Goal: Task Accomplishment & Management: Manage account settings

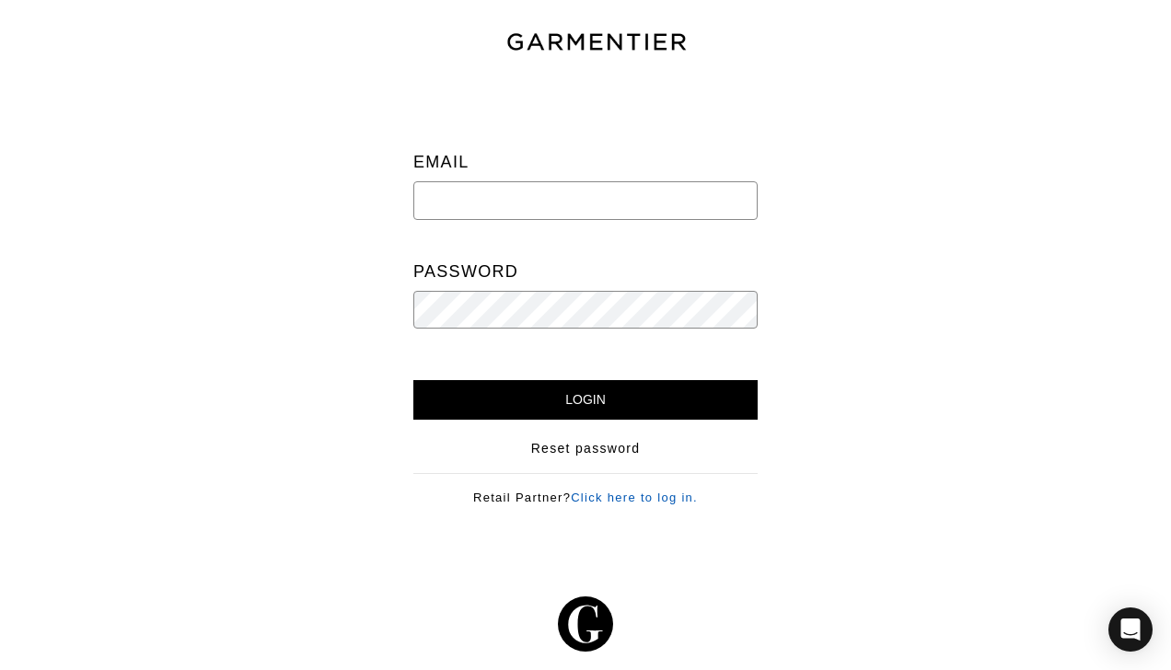
click at [681, 498] on link "Click here to log in." at bounding box center [634, 498] width 127 height 14
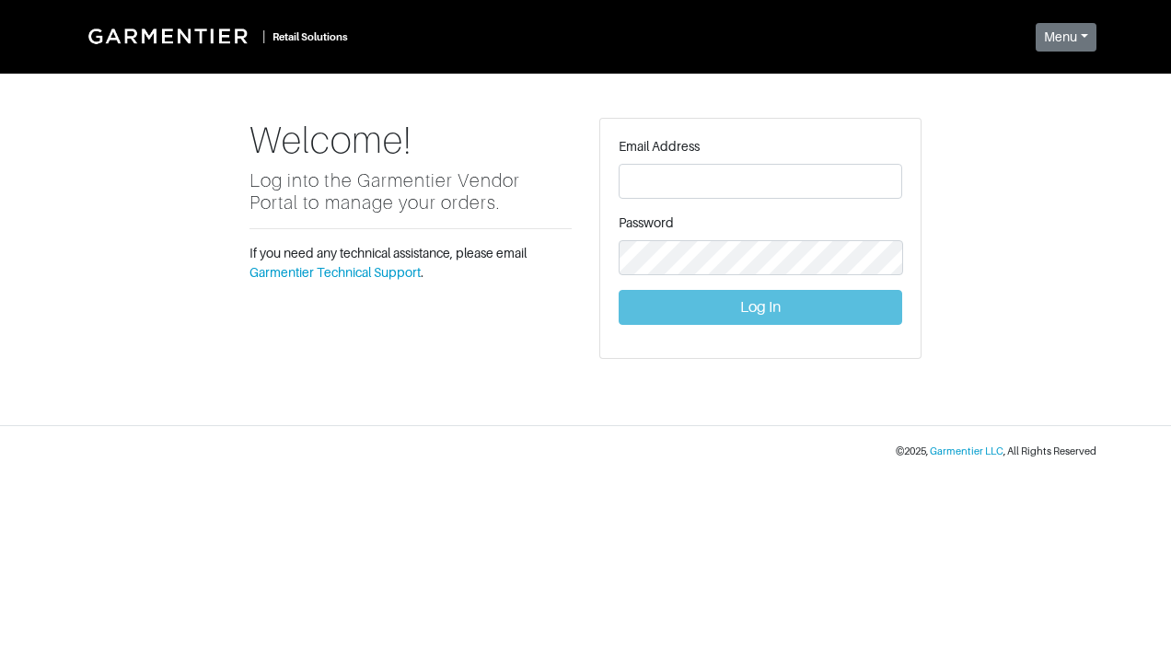
click at [886, 206] on form "Email Address Password Log In" at bounding box center [761, 231] width 284 height 188
click at [857, 155] on div "Email Address" at bounding box center [761, 168] width 284 height 62
click at [856, 177] on input "text" at bounding box center [761, 181] width 284 height 35
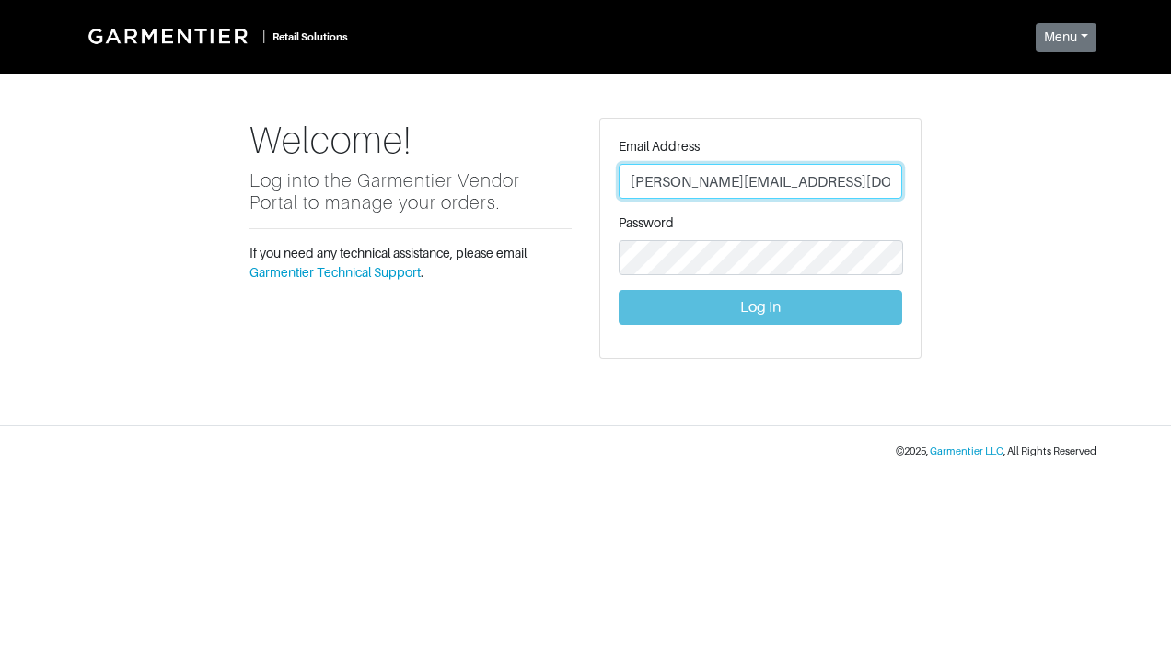
type input "vince@garmentier.co"
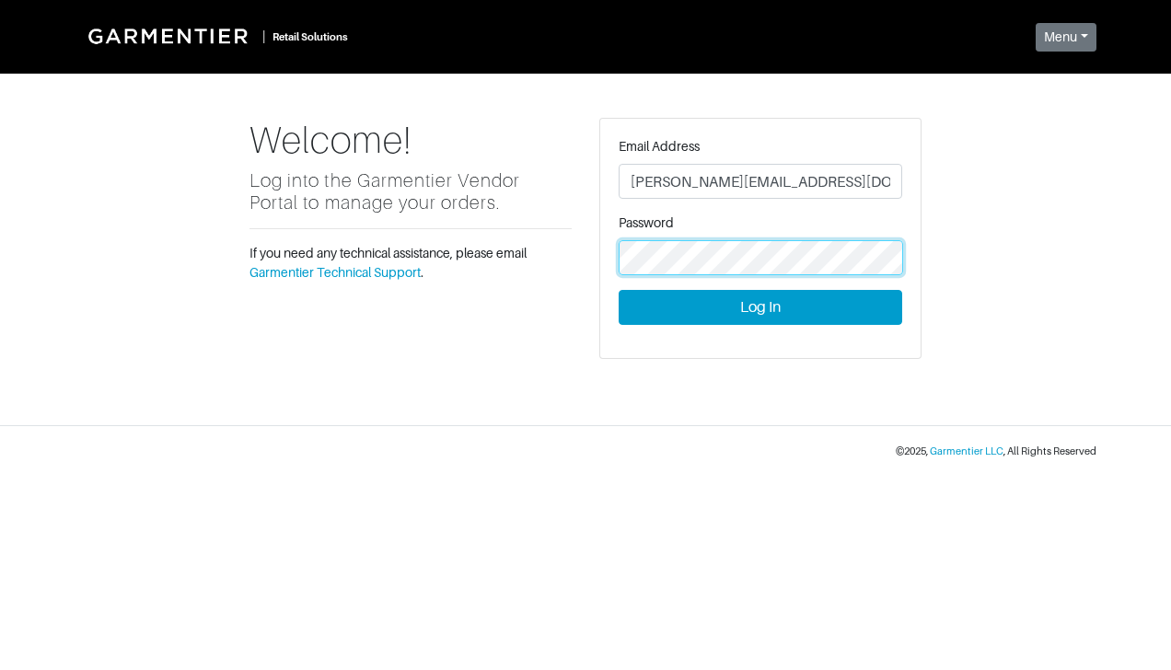
click at [619, 290] on button "Log In" at bounding box center [761, 307] width 284 height 35
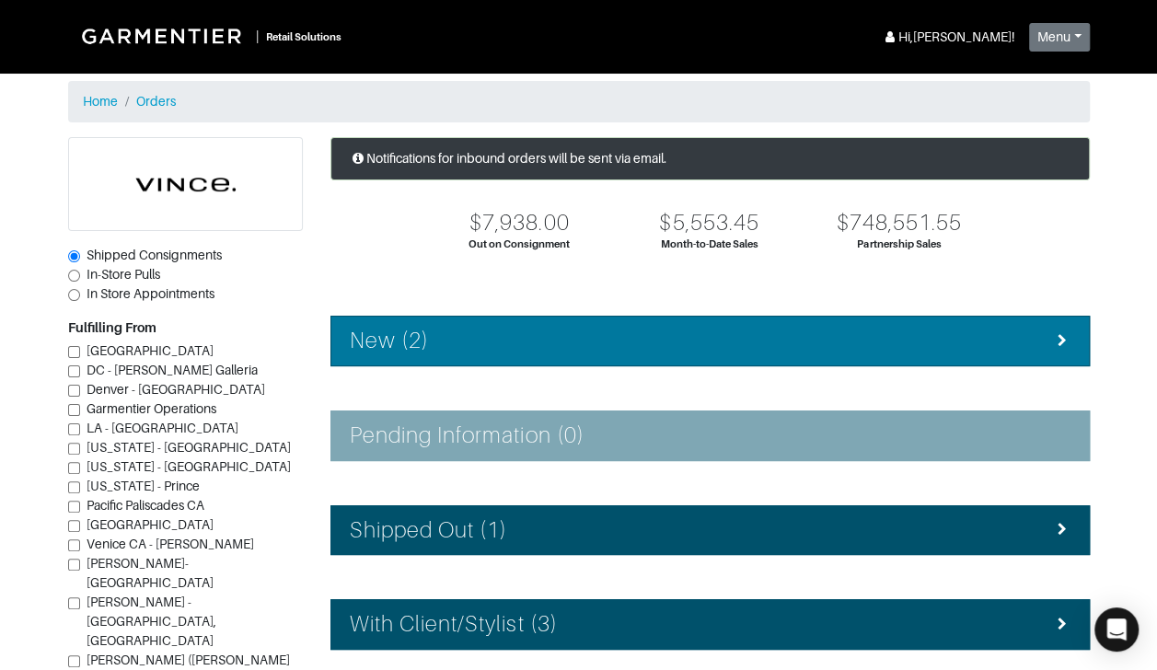
click at [609, 333] on div "New (2)" at bounding box center [710, 341] width 721 height 27
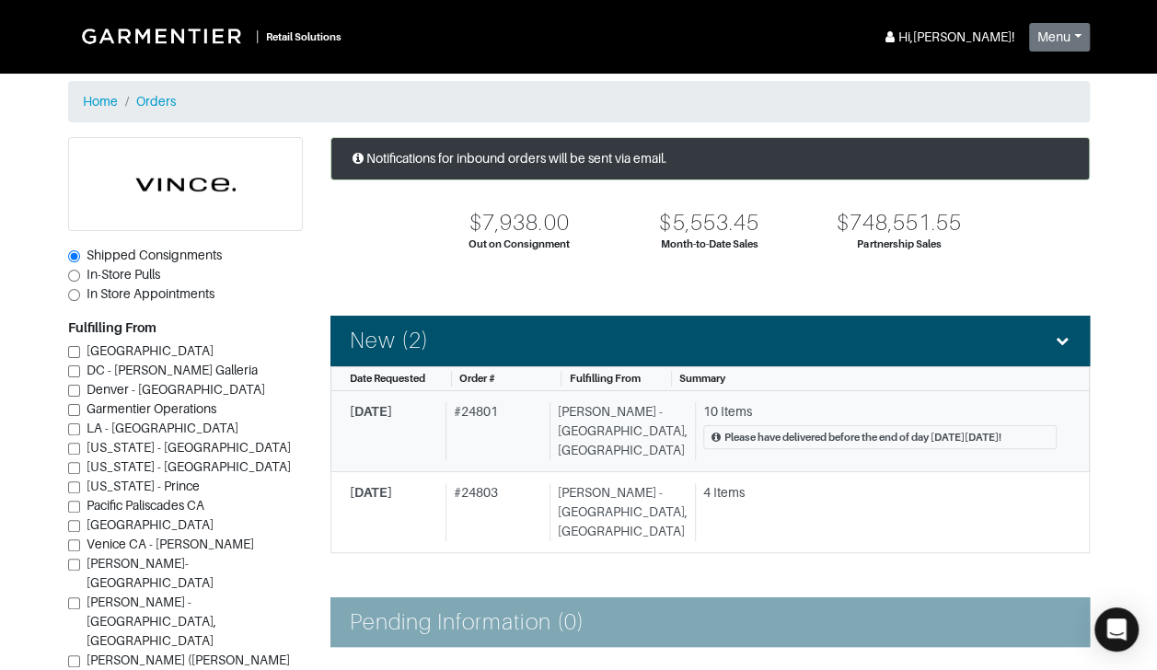
click at [829, 422] on div "10 Items Please have delivered before the end of day [DATE][DATE]!" at bounding box center [876, 431] width 362 height 58
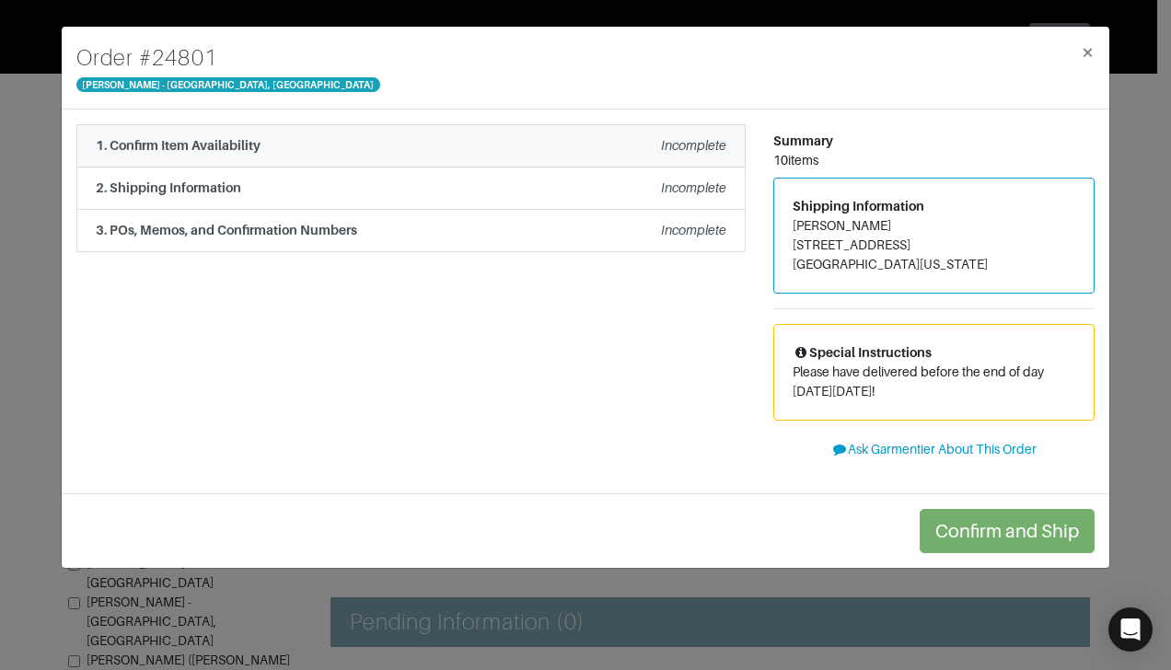
click at [698, 149] on em "Incomplete" at bounding box center [693, 145] width 65 height 15
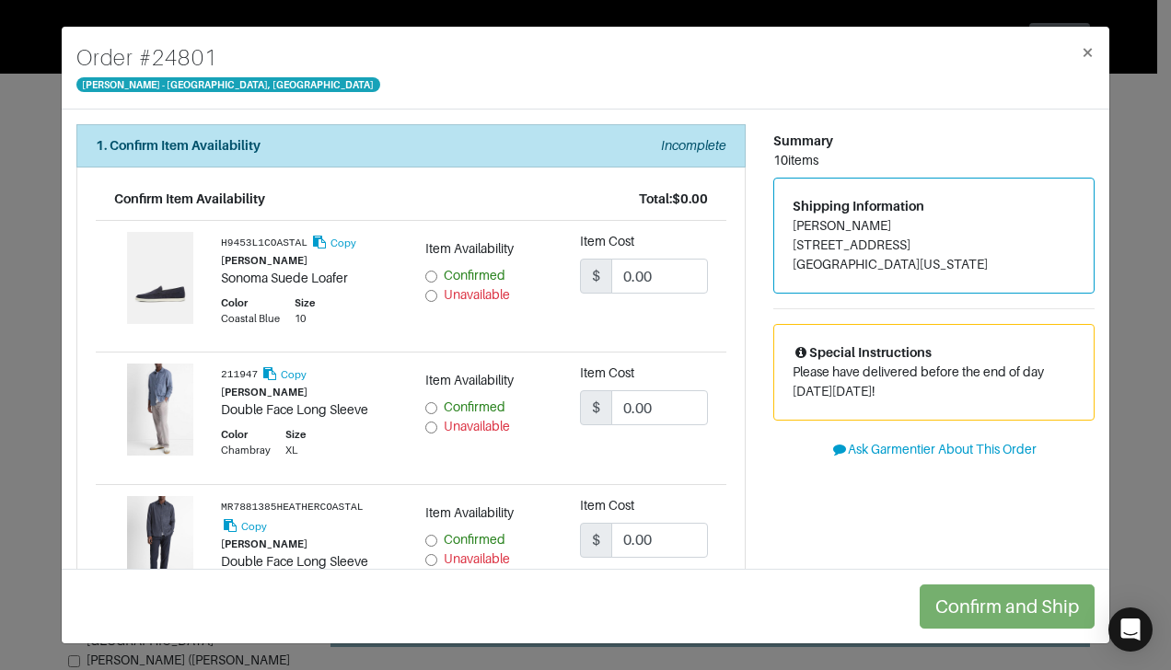
click at [392, 633] on div "Confirm and Ship" at bounding box center [586, 606] width 1048 height 75
click at [1093, 53] on span "×" at bounding box center [1088, 52] width 14 height 25
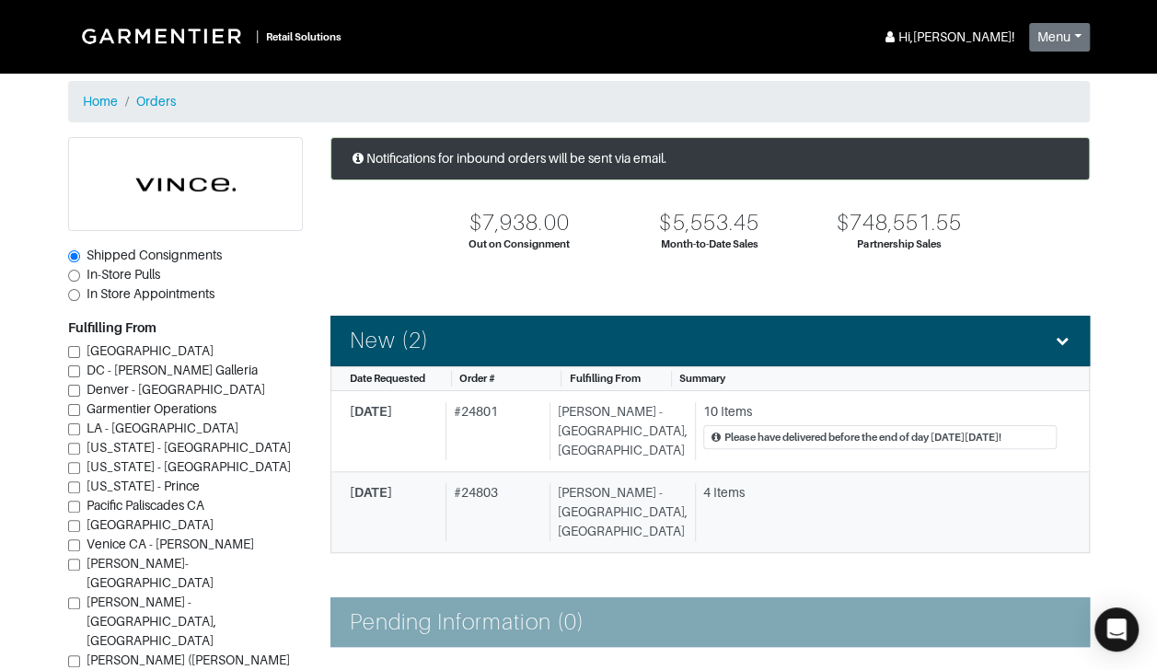
click at [695, 499] on div "4 Items" at bounding box center [876, 512] width 362 height 58
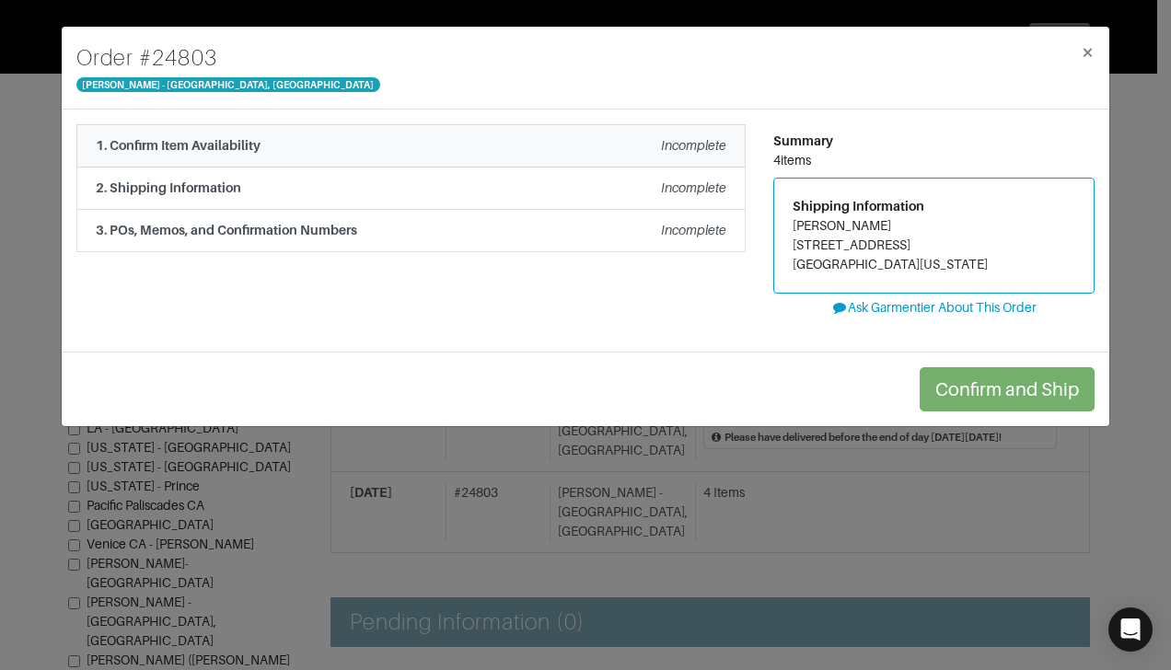
click at [705, 154] on div "Incomplete" at bounding box center [693, 145] width 65 height 19
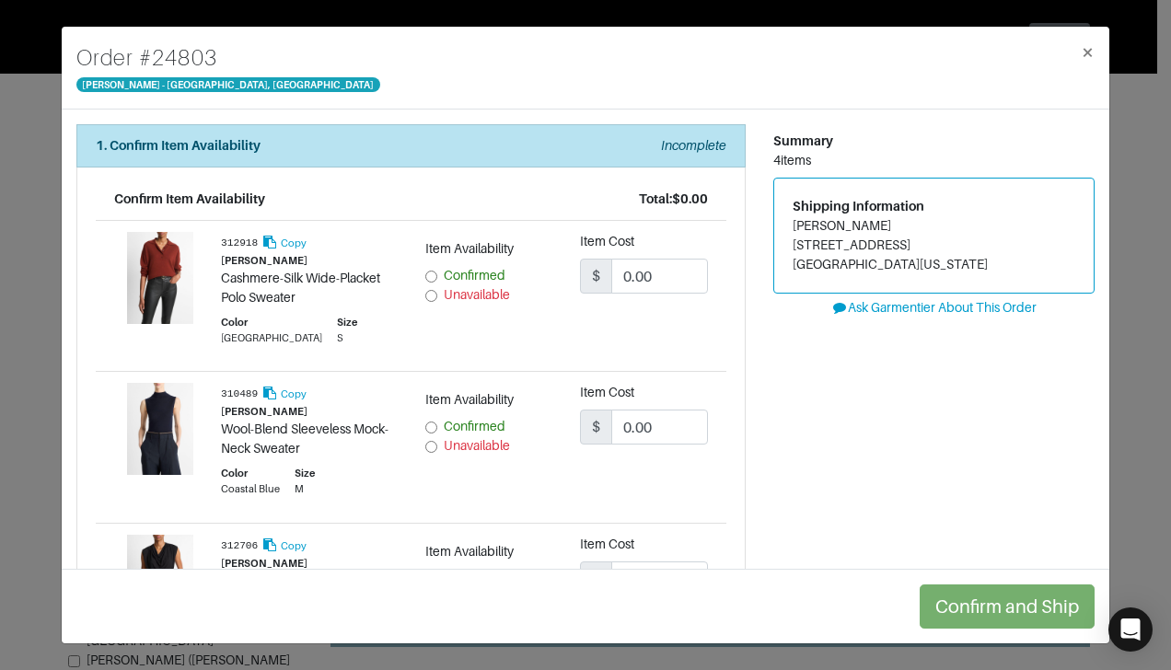
click at [852, 447] on div "Summary 4 items Shipping Information [PERSON_NAME] [STREET_ADDRESS][US_STATE] A…" at bounding box center [934, 569] width 349 height 890
click at [1020, 154] on div "4 items" at bounding box center [933, 160] width 321 height 19
